Goal: Transaction & Acquisition: Purchase product/service

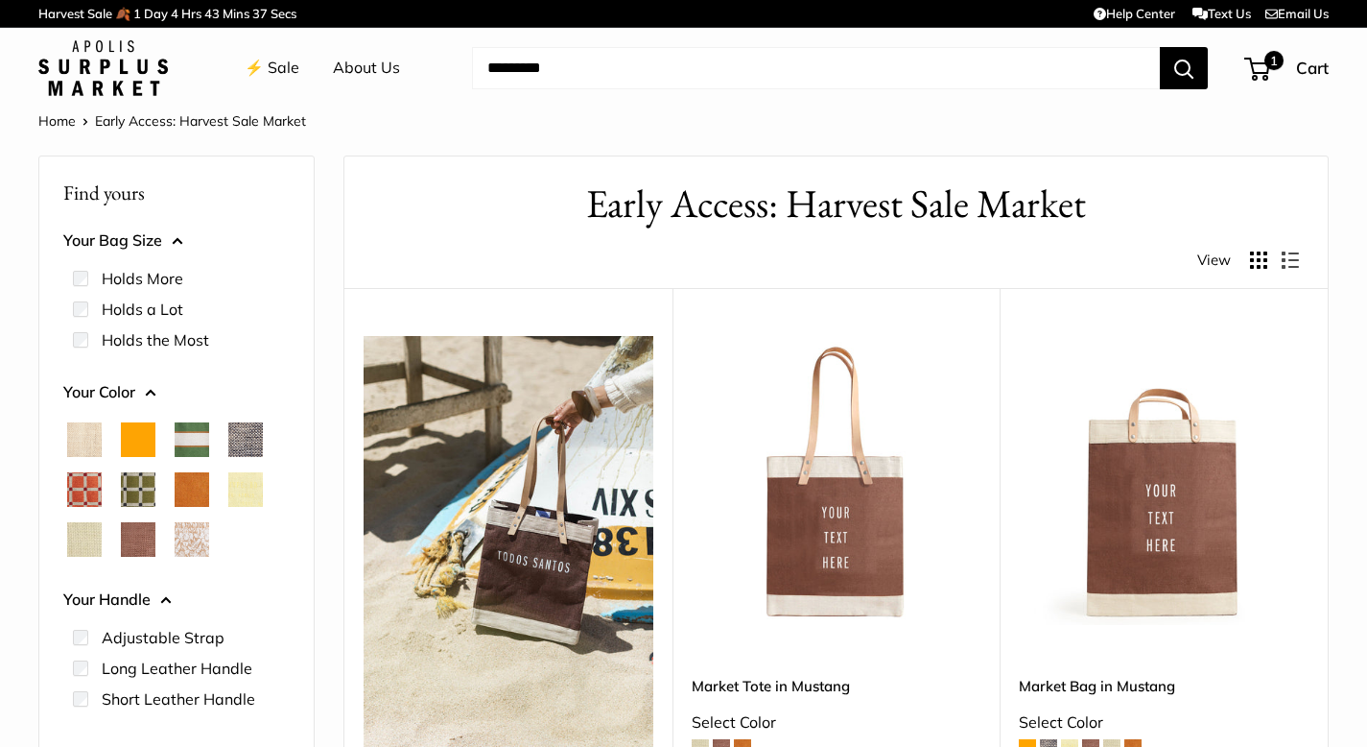
scroll to position [53, 0]
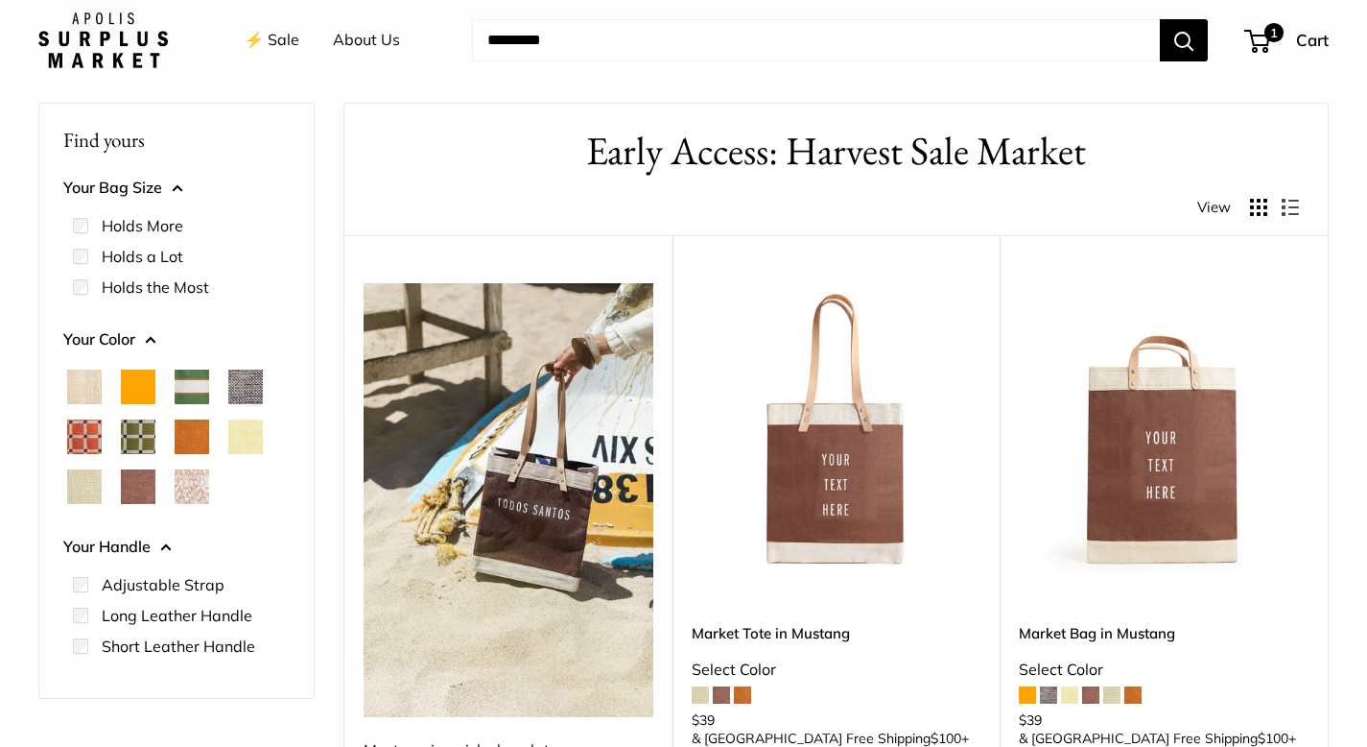
click at [0, 0] on img at bounding box center [0, 0] width 0 height 0
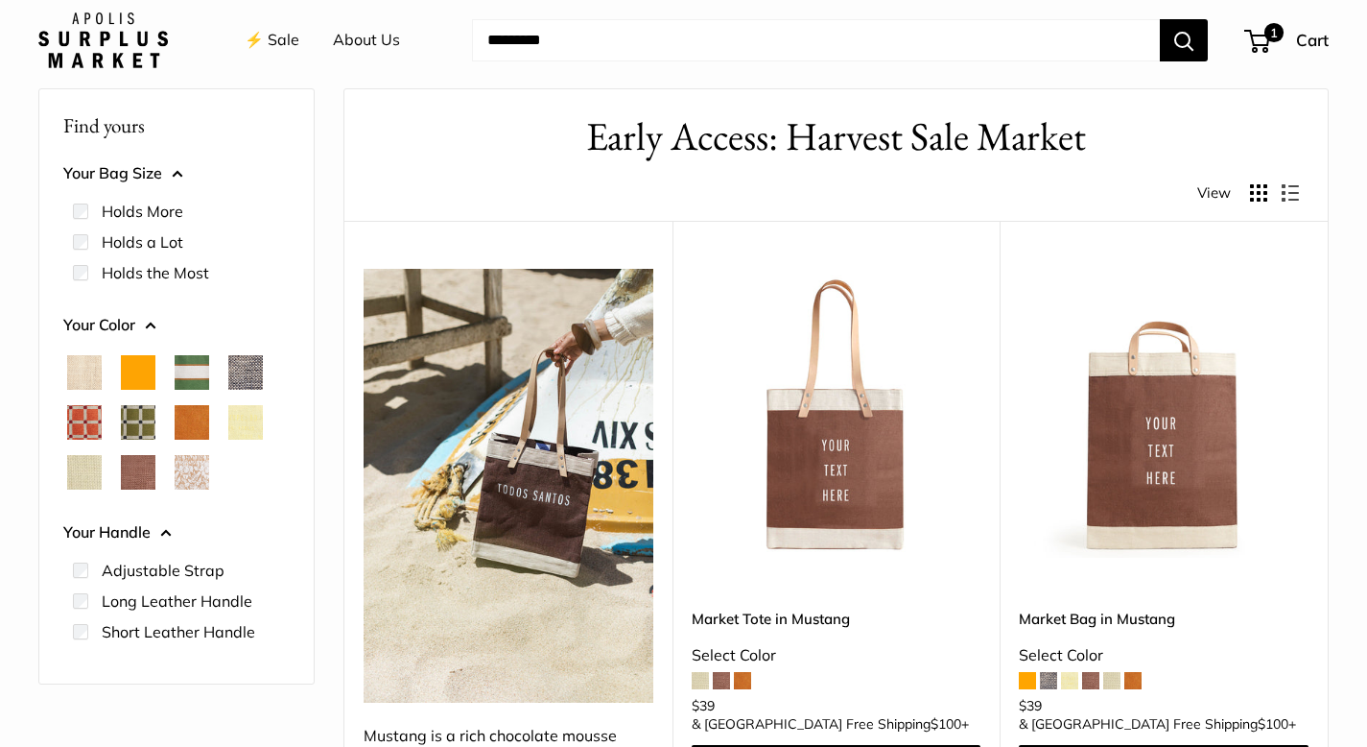
scroll to position [0, 0]
click at [894, 609] on div "Market Tote in Mustang Select Color $39 & USA Free Shipping $100 + Shop & Custo…" at bounding box center [837, 706] width 290 height 259
click at [0, 0] on img at bounding box center [0, 0] width 0 height 0
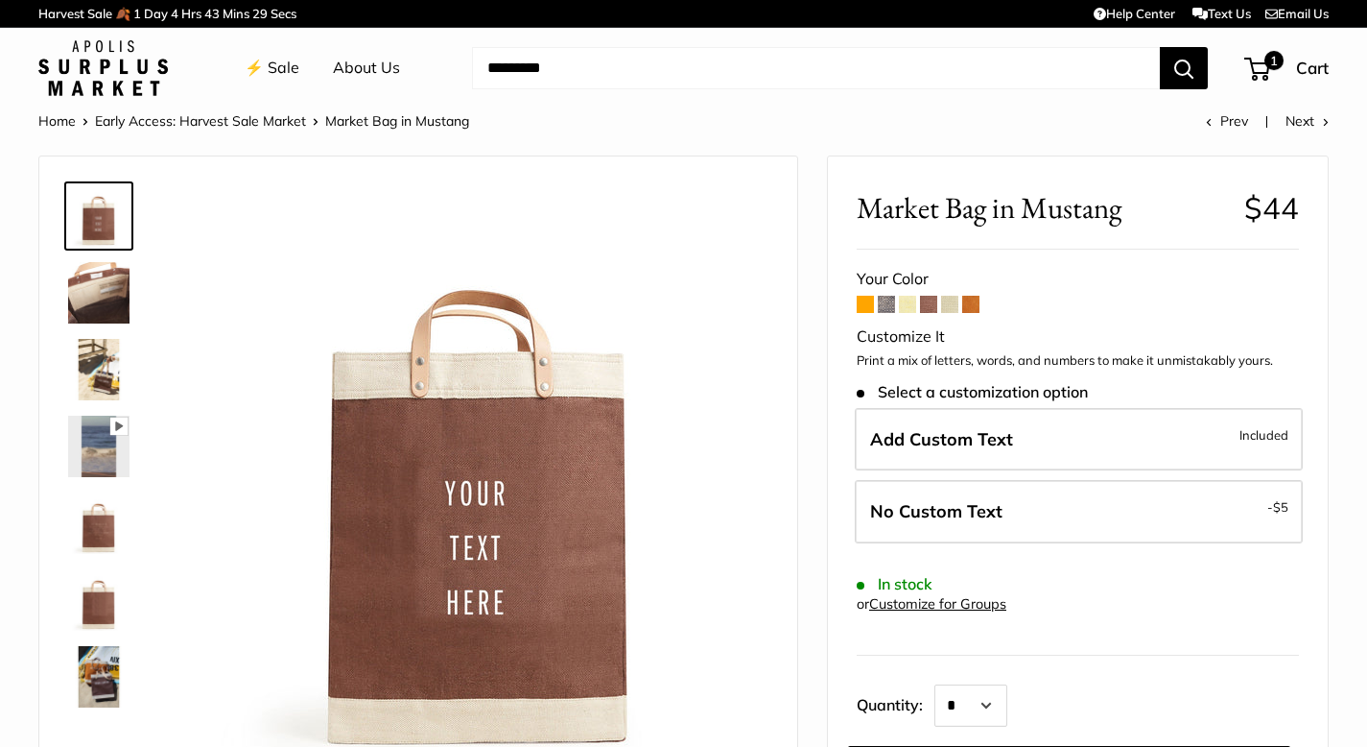
click at [865, 303] on span at bounding box center [865, 304] width 17 height 17
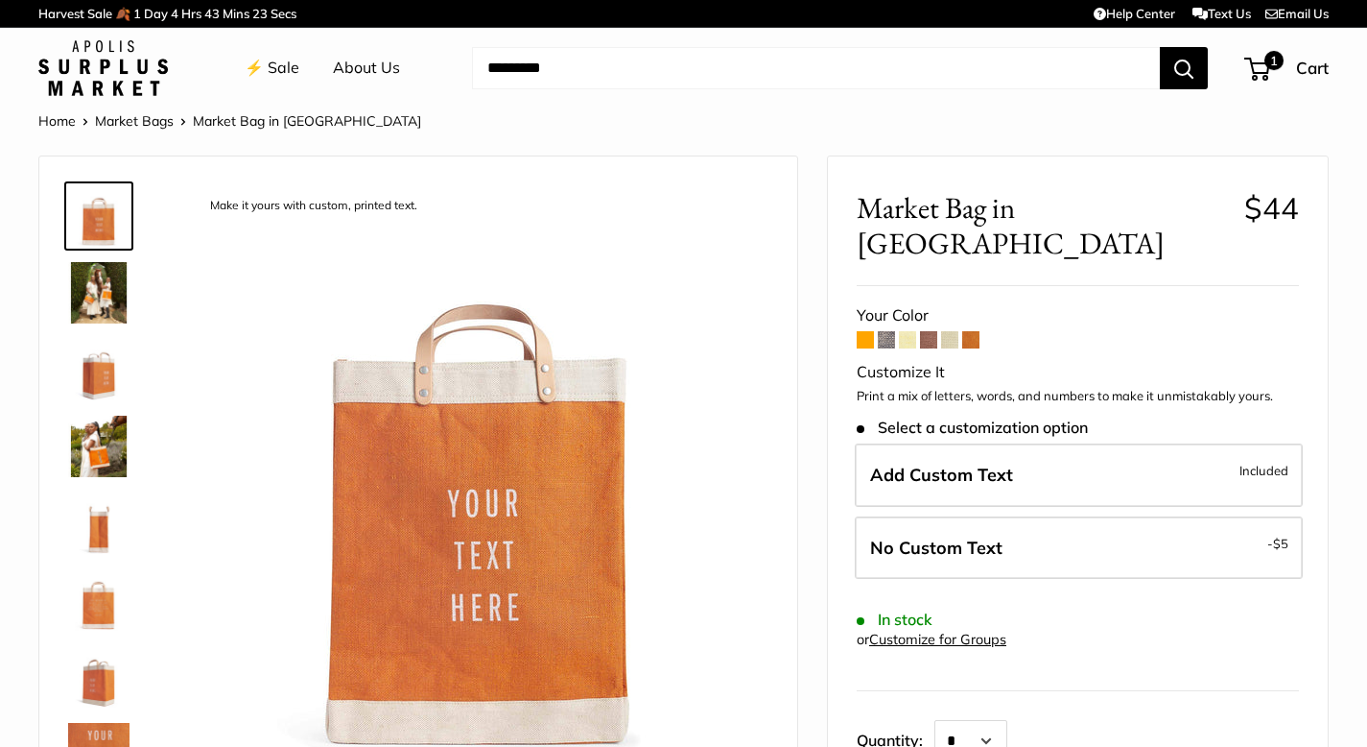
click at [886, 331] on span at bounding box center [886, 339] width 17 height 17
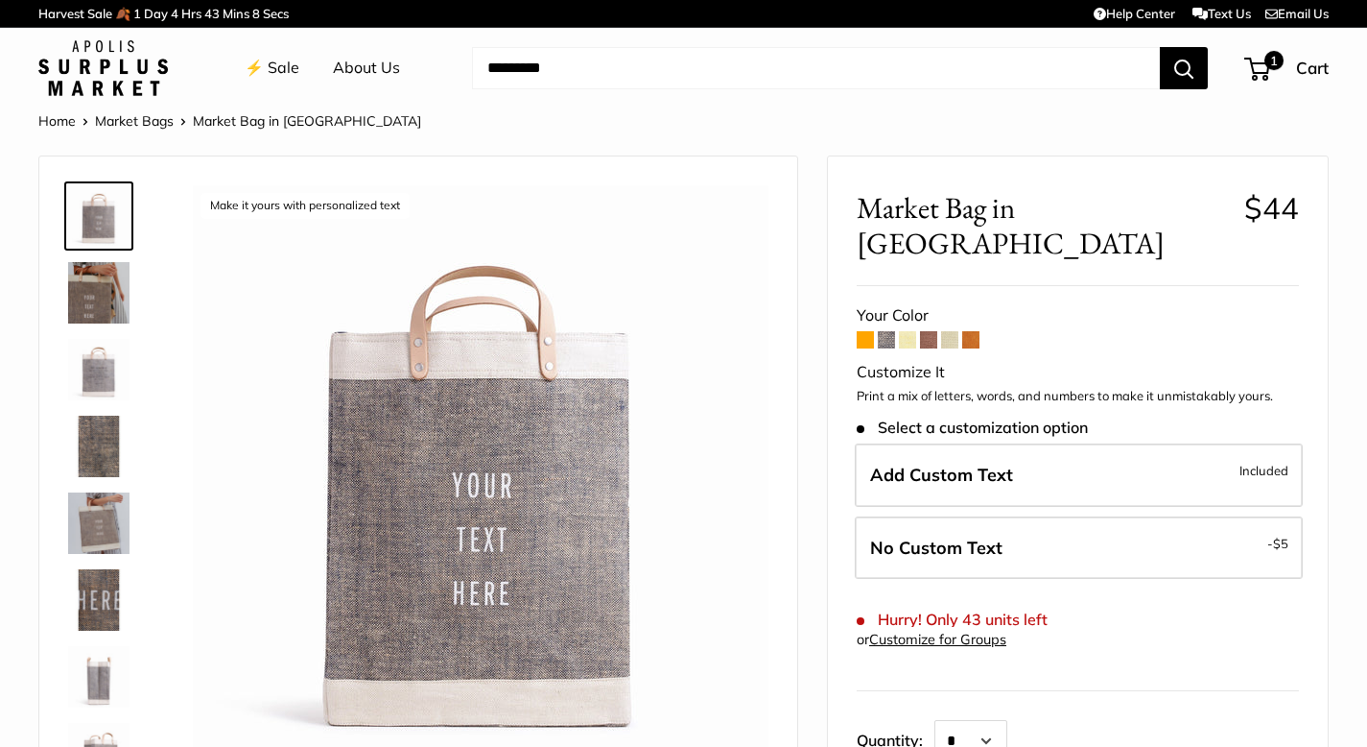
click at [933, 331] on span at bounding box center [928, 339] width 17 height 17
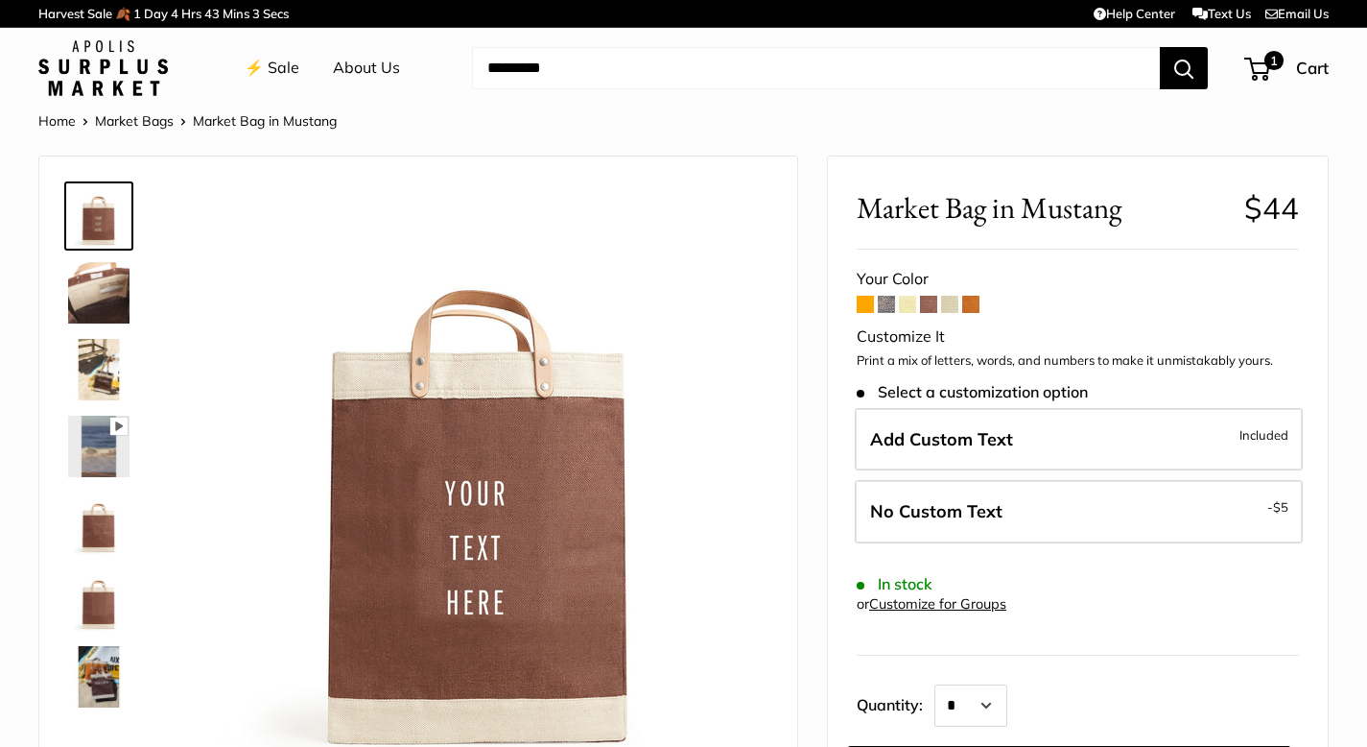
click at [866, 300] on span at bounding box center [865, 304] width 17 height 17
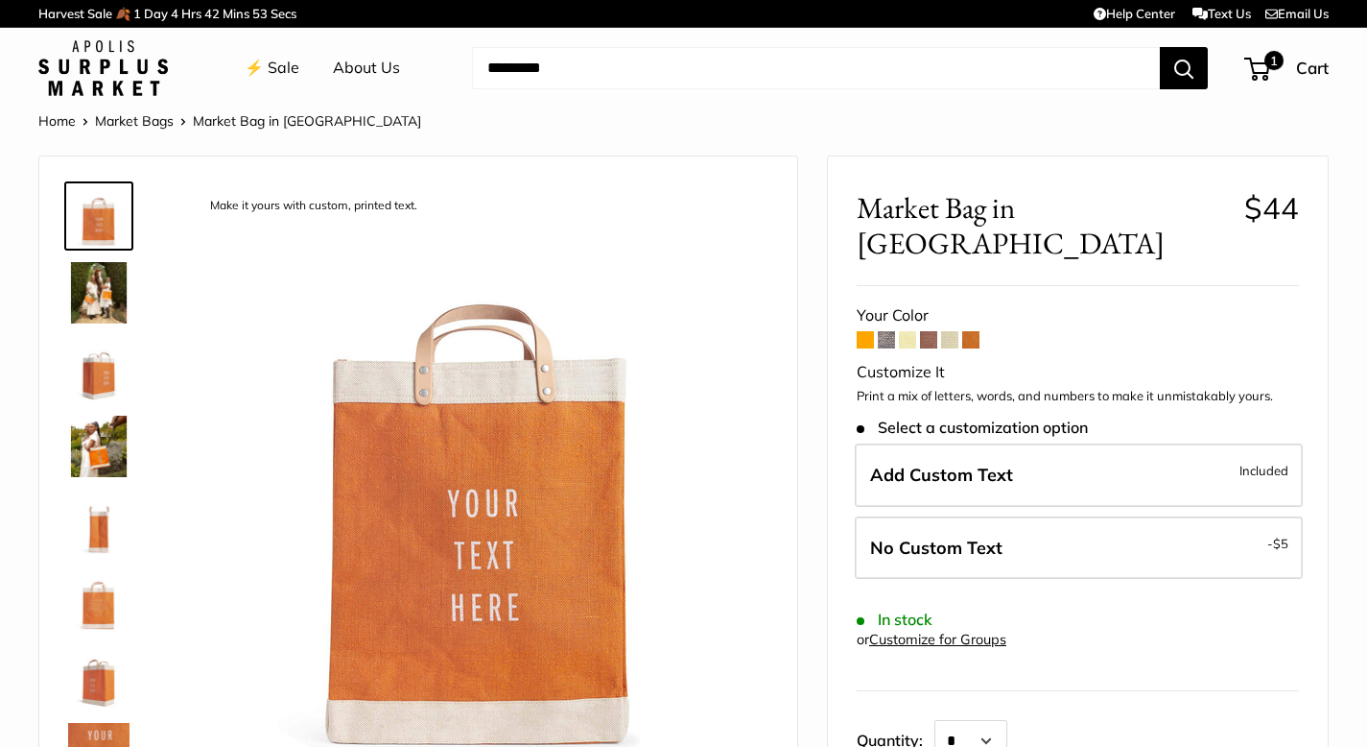
click at [976, 331] on span at bounding box center [970, 339] width 17 height 17
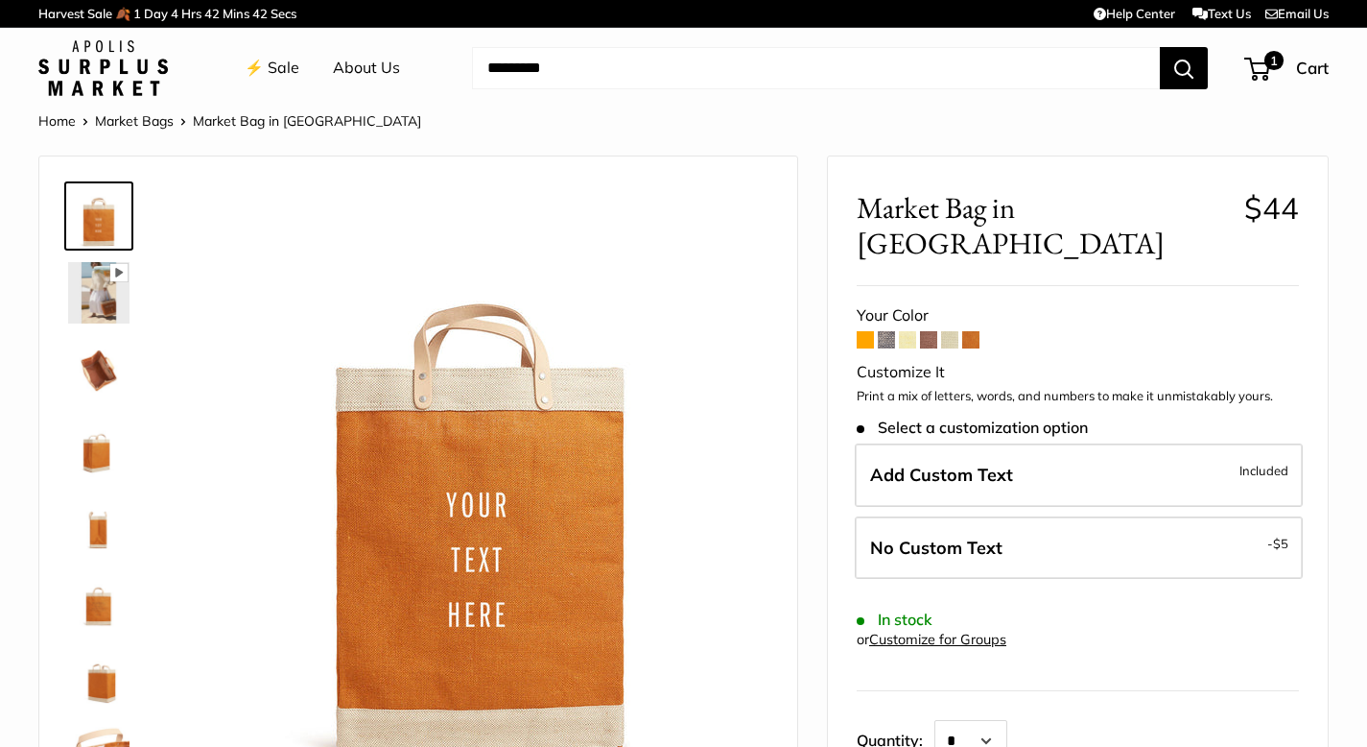
click at [92, 291] on img at bounding box center [98, 292] width 61 height 61
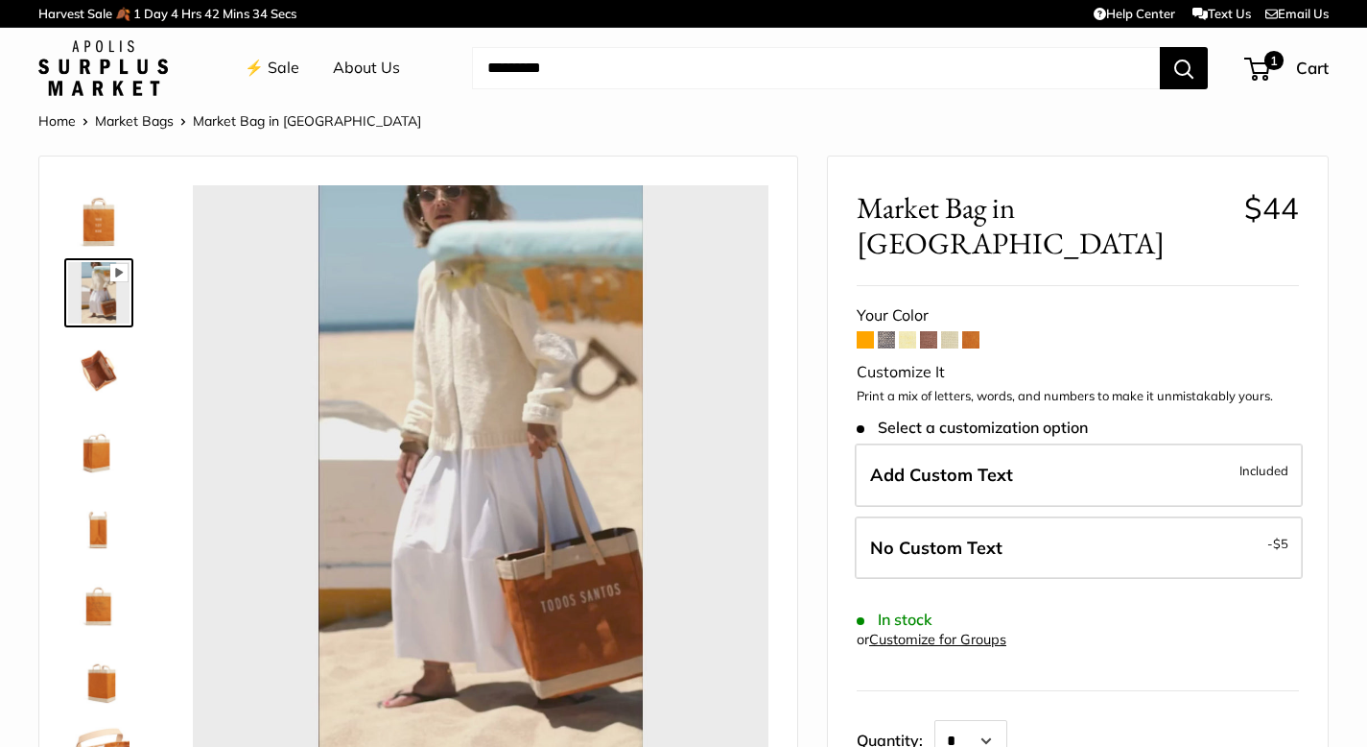
type input "****"
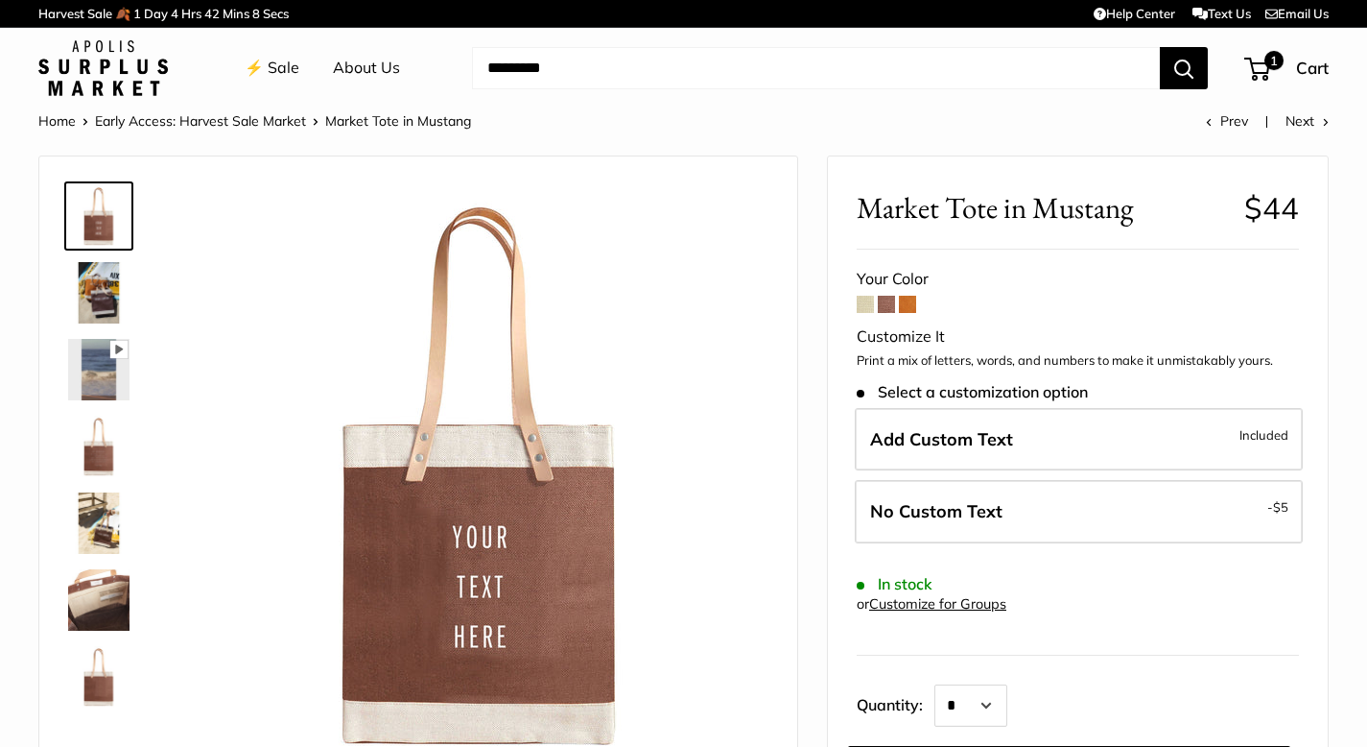
click at [908, 301] on span at bounding box center [907, 304] width 17 height 17
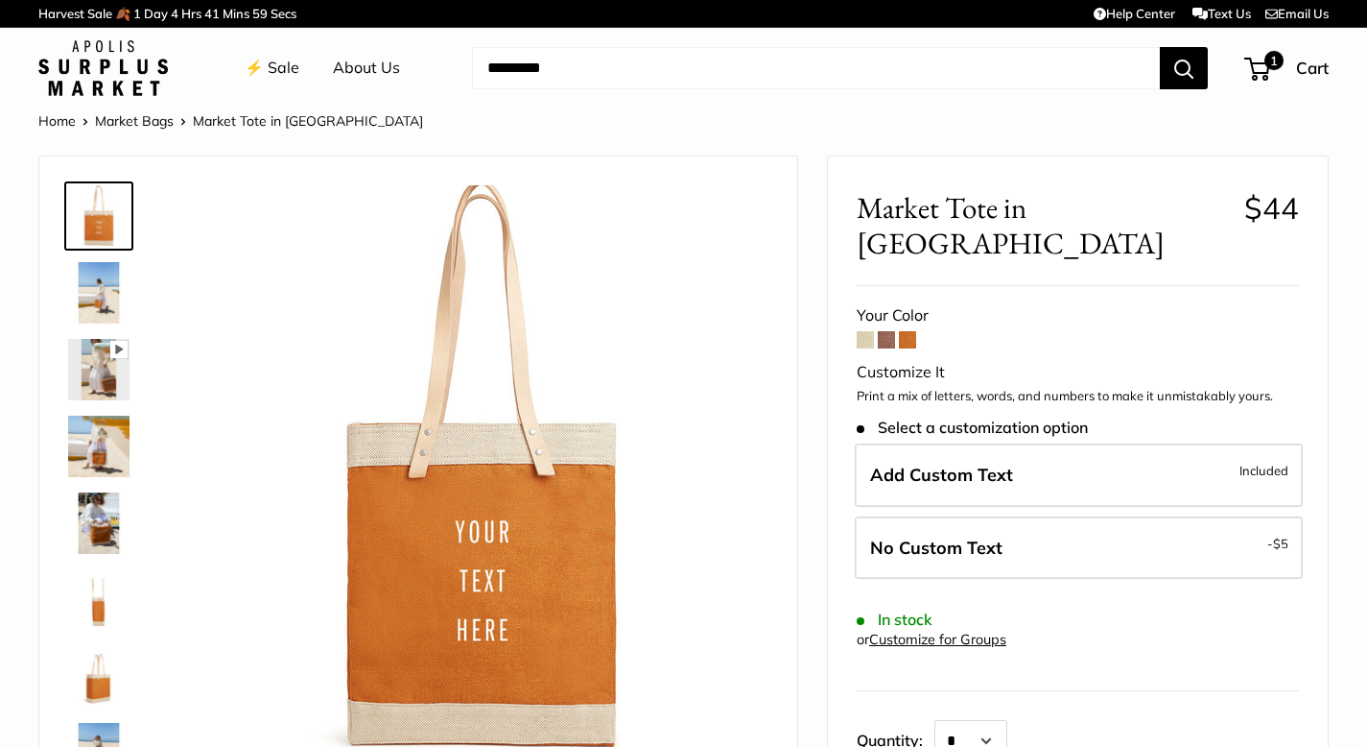
click at [94, 294] on img at bounding box center [98, 292] width 61 height 61
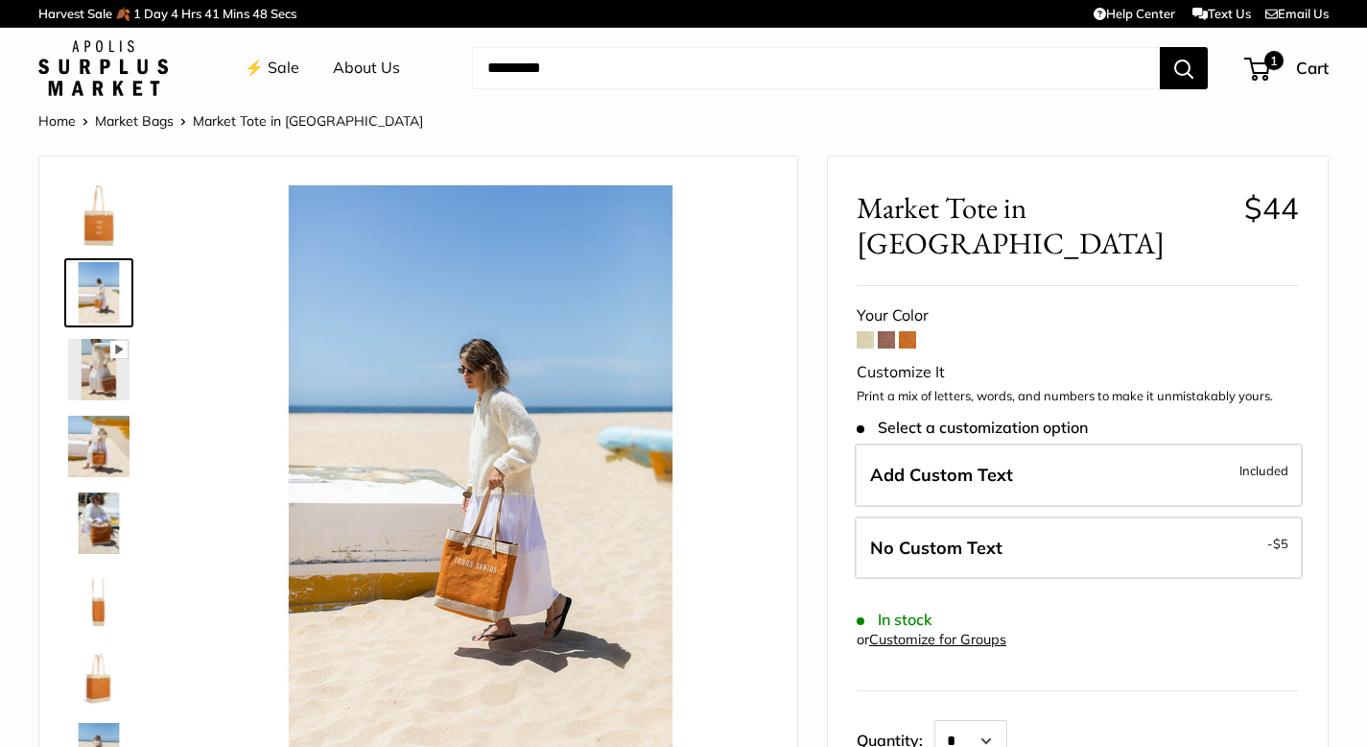
click at [112, 208] on img at bounding box center [98, 215] width 61 height 61
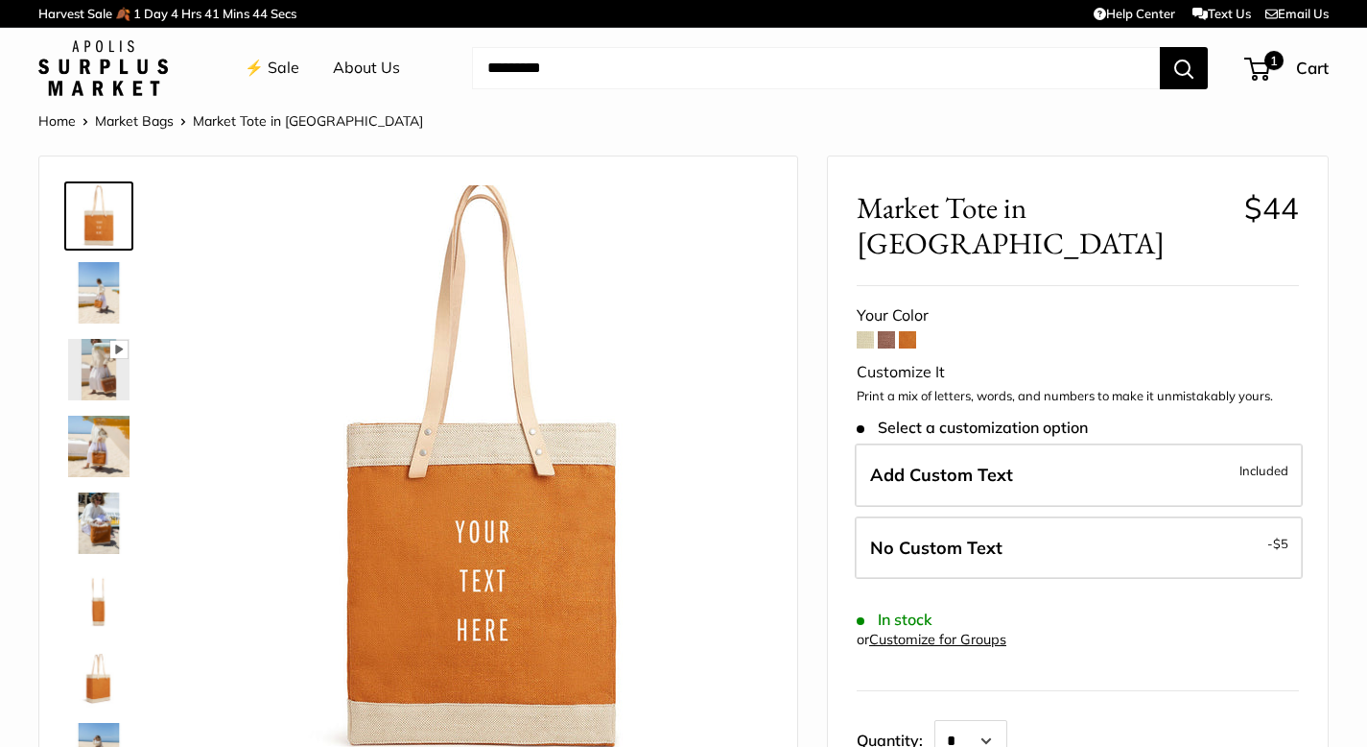
click at [910, 331] on span at bounding box center [907, 339] width 17 height 17
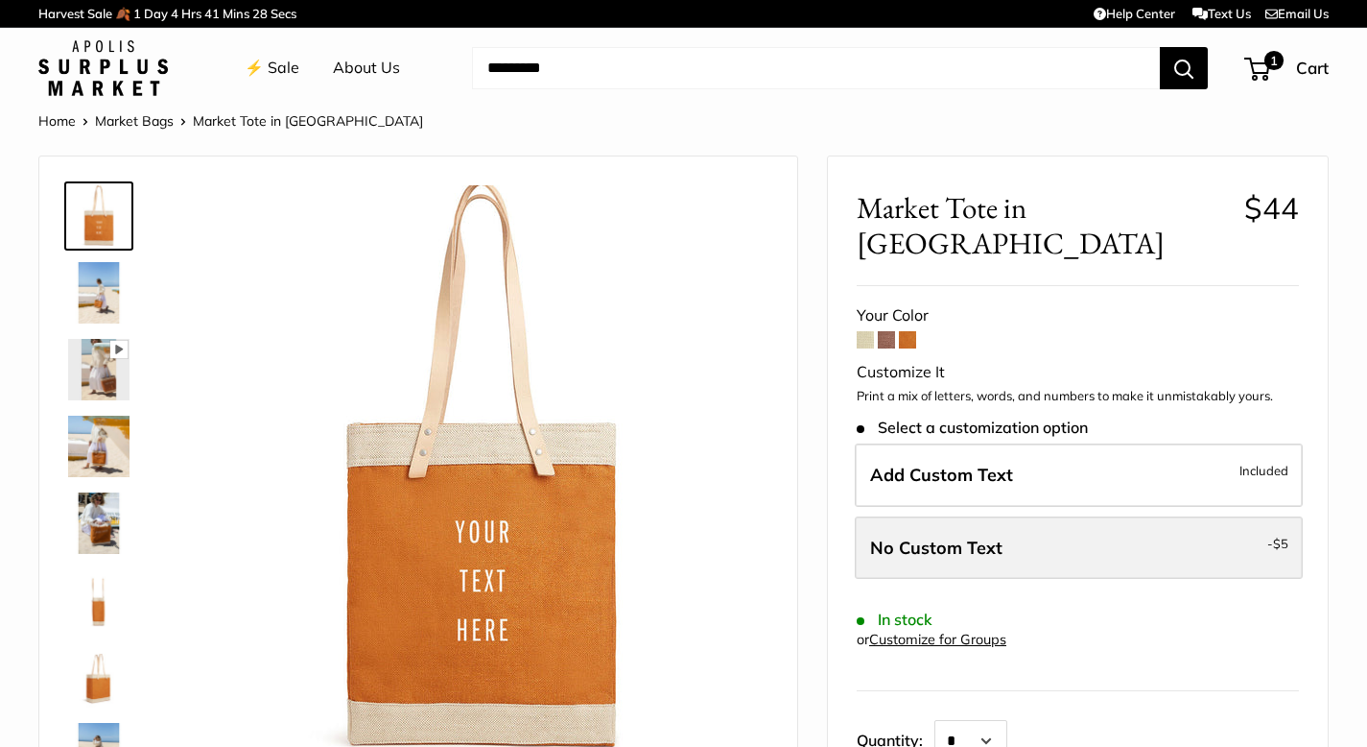
click at [1096, 516] on label "No Custom Text - $5" at bounding box center [1079, 547] width 448 height 63
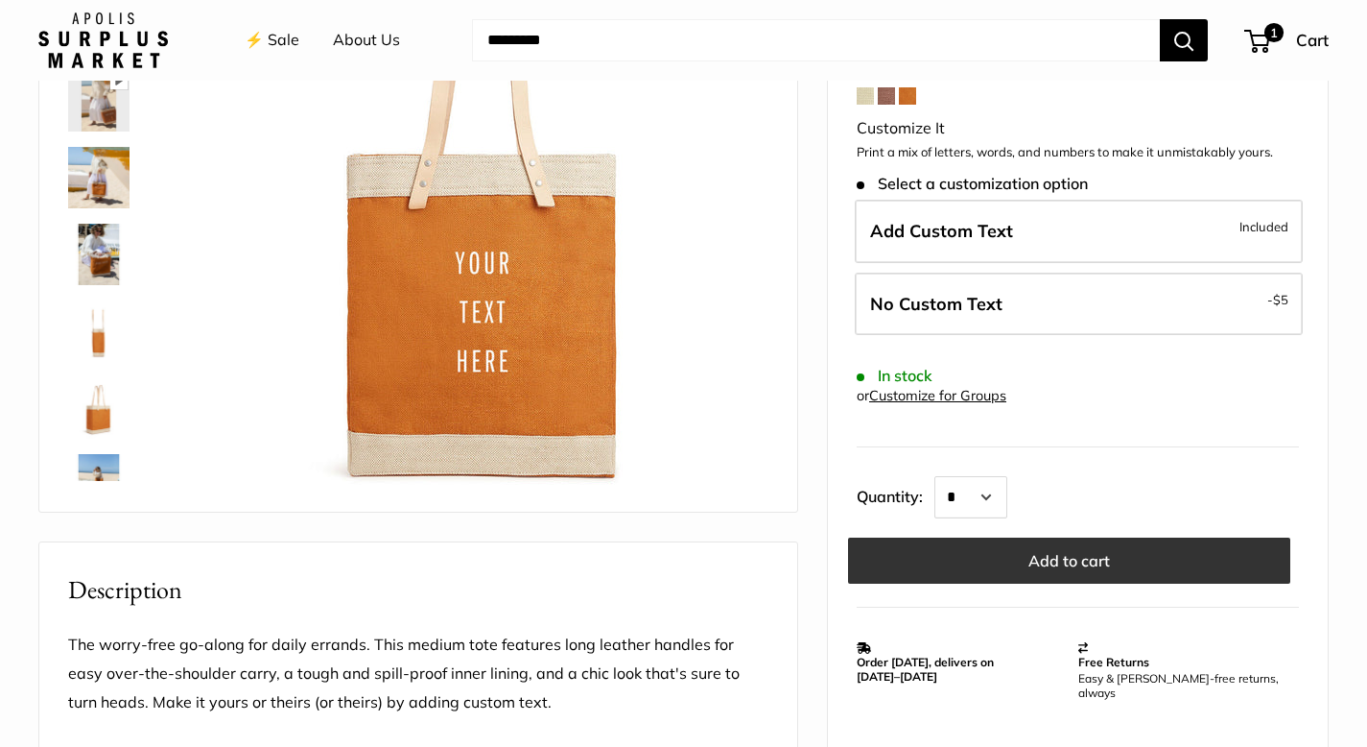
scroll to position [270, 0]
click at [1068, 537] on button "Add to cart" at bounding box center [1069, 560] width 442 height 46
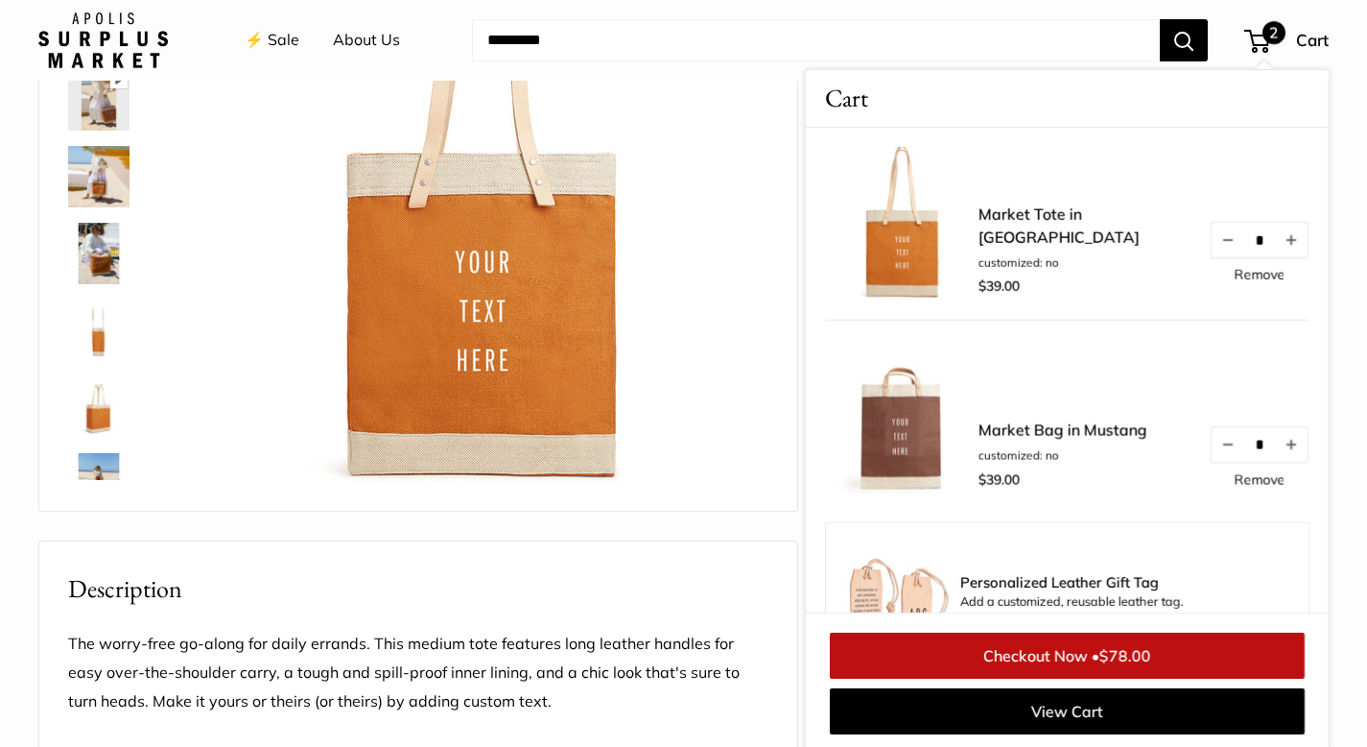
click at [1246, 480] on link "Remove" at bounding box center [1259, 478] width 51 height 13
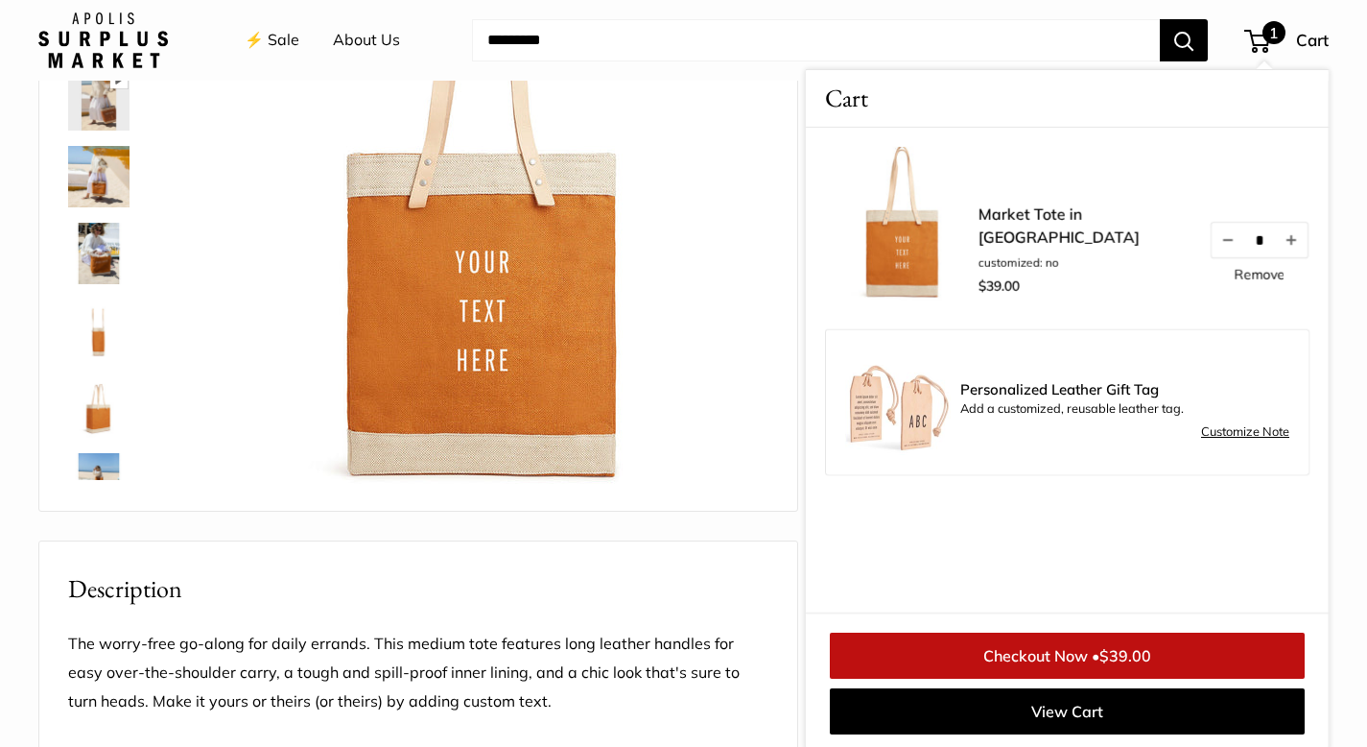
click at [1061, 641] on link "Checkout Now • $39.00" at bounding box center [1067, 655] width 475 height 46
